Goal: Information Seeking & Learning: Learn about a topic

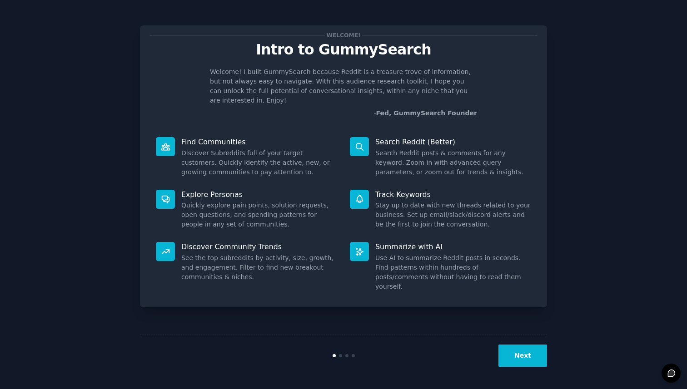
click at [518, 352] on button "Next" at bounding box center [522, 356] width 49 height 22
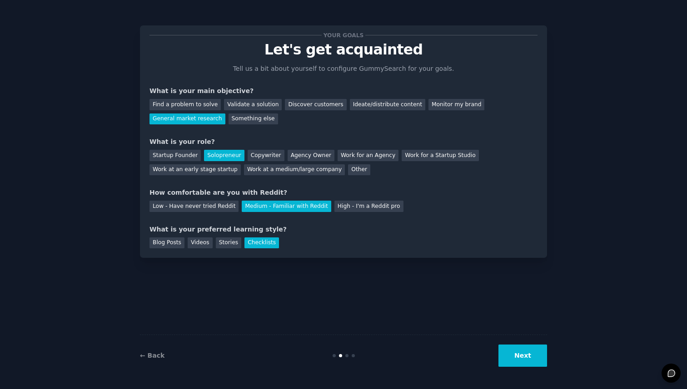
click at [518, 352] on button "Next" at bounding box center [522, 356] width 49 height 22
click at [518, 352] on div "Next" at bounding box center [479, 356] width 136 height 22
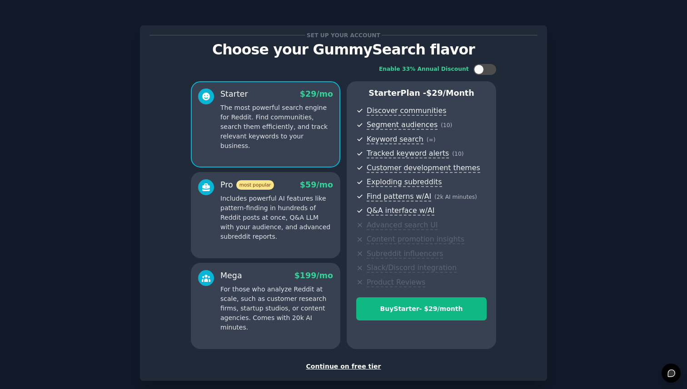
click at [350, 363] on div "Continue on free tier" at bounding box center [343, 367] width 388 height 10
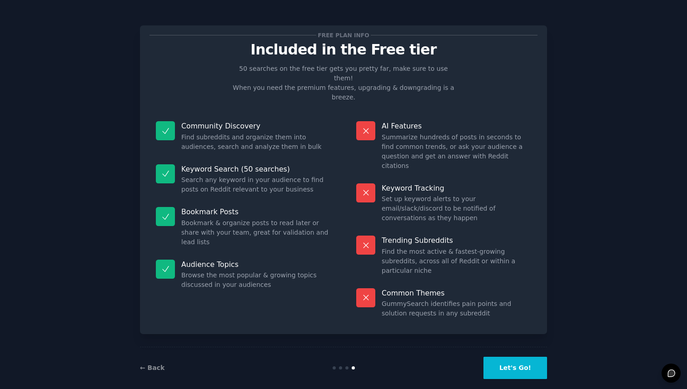
click at [537, 358] on button "Let's Go!" at bounding box center [515, 368] width 64 height 22
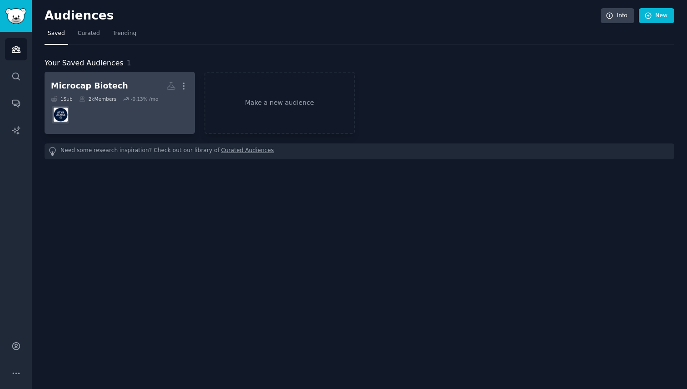
click at [117, 107] on dd at bounding box center [120, 114] width 138 height 25
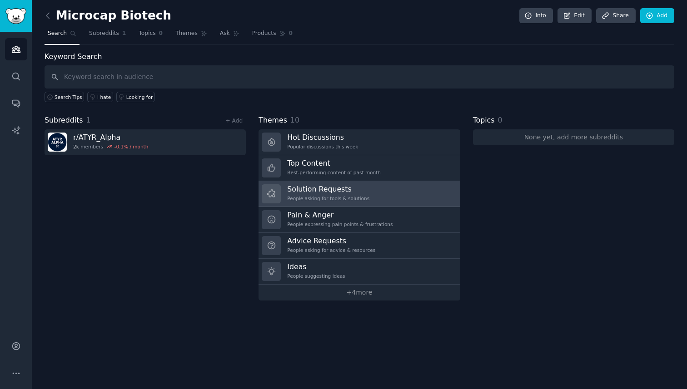
click at [354, 203] on div "Solution Requests People asking for tools & solutions" at bounding box center [328, 193] width 82 height 19
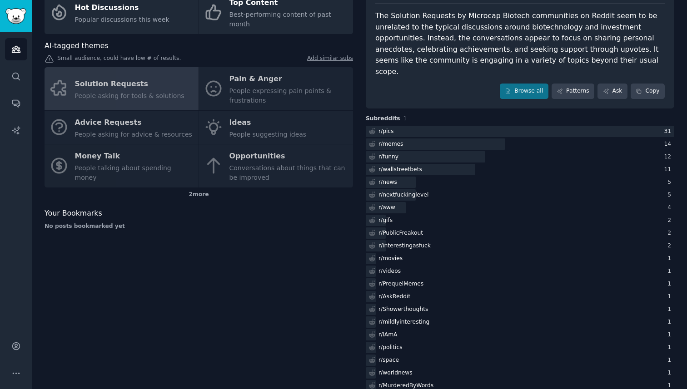
scroll to position [73, 0]
